Goal: Find specific page/section: Find specific page/section

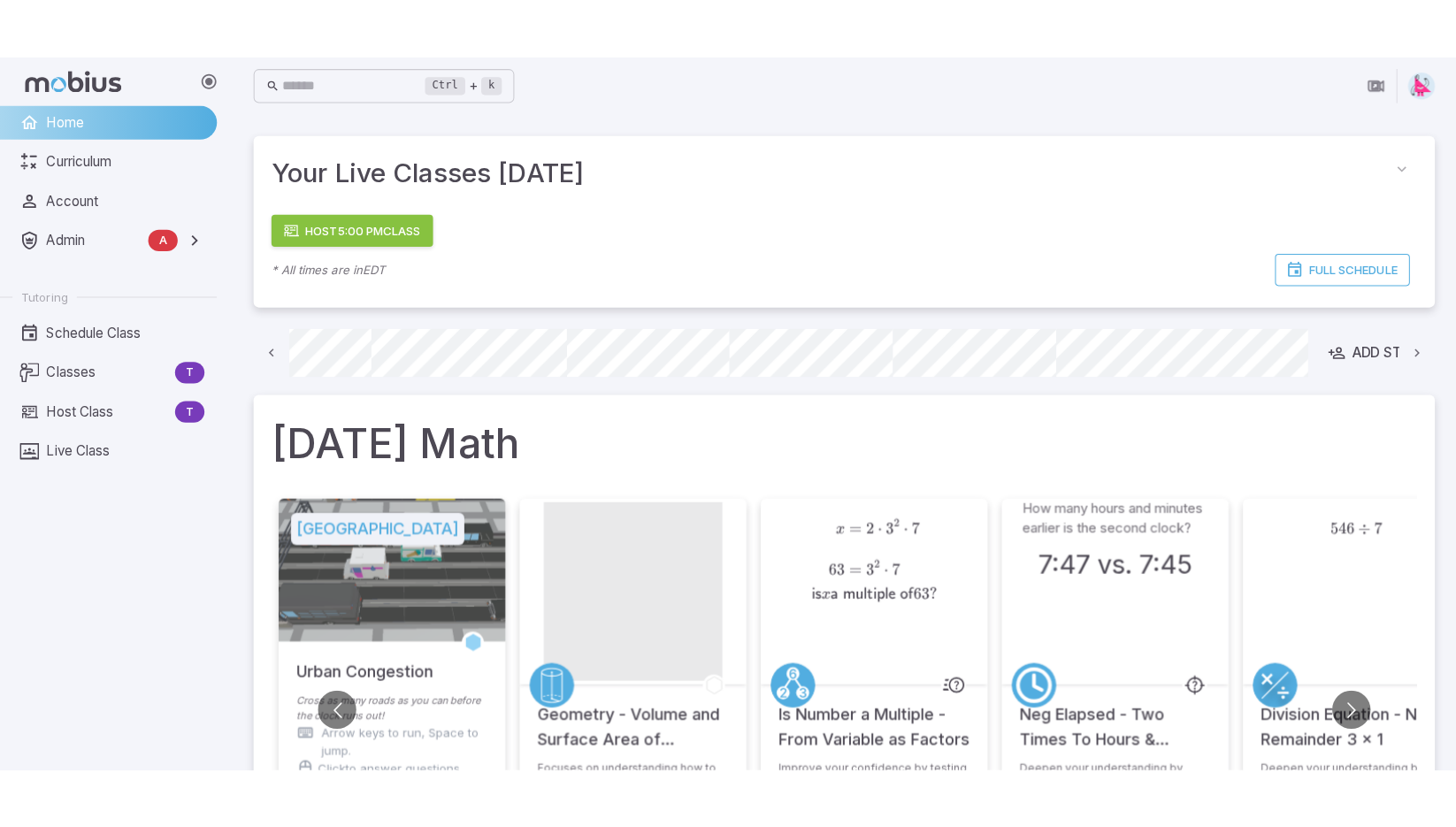
scroll to position [0, 1012]
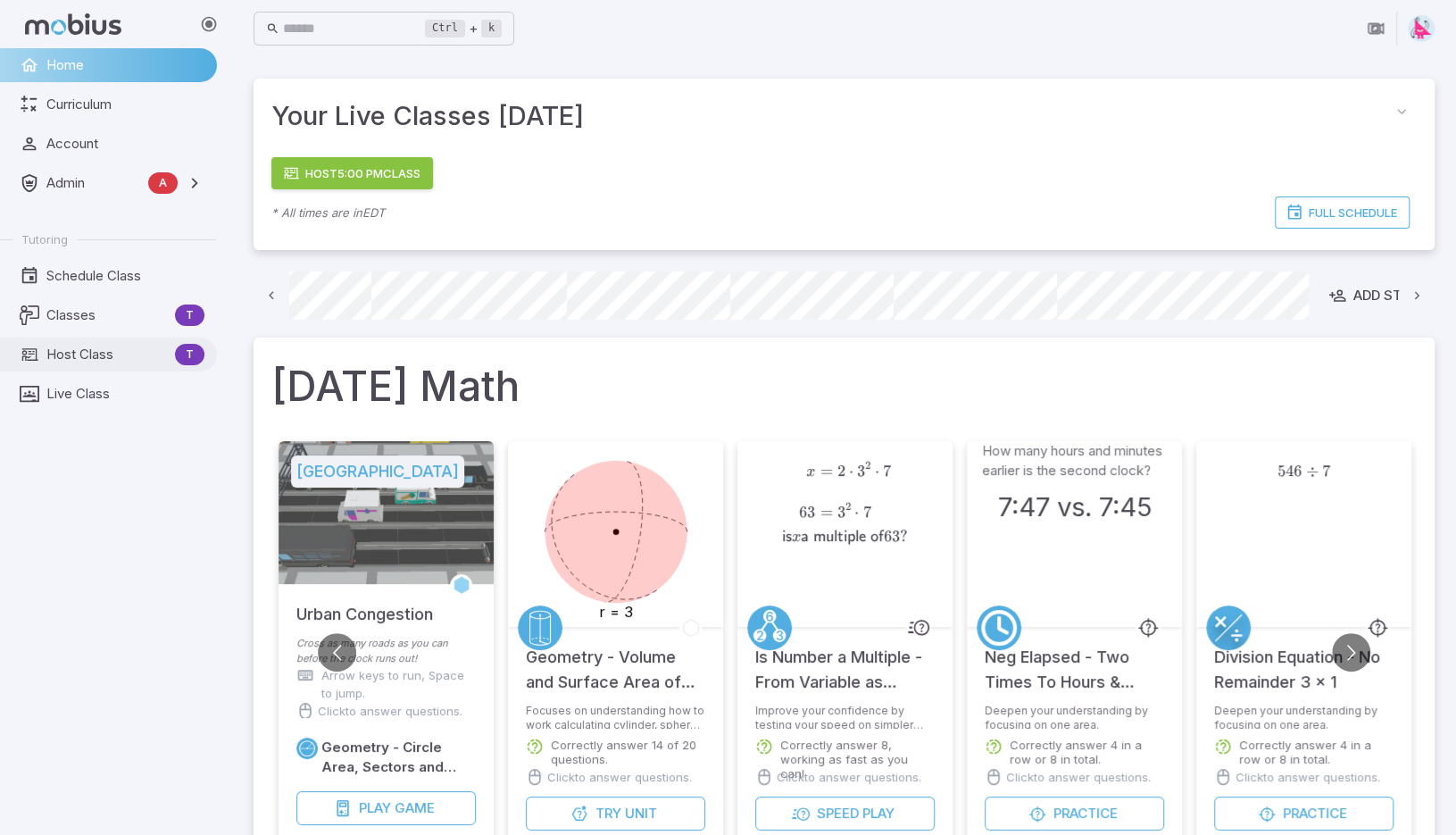
click at [70, 355] on span "Host Class" at bounding box center [107, 354] width 121 height 20
